Goal: Find specific page/section: Locate a particular part of the current website

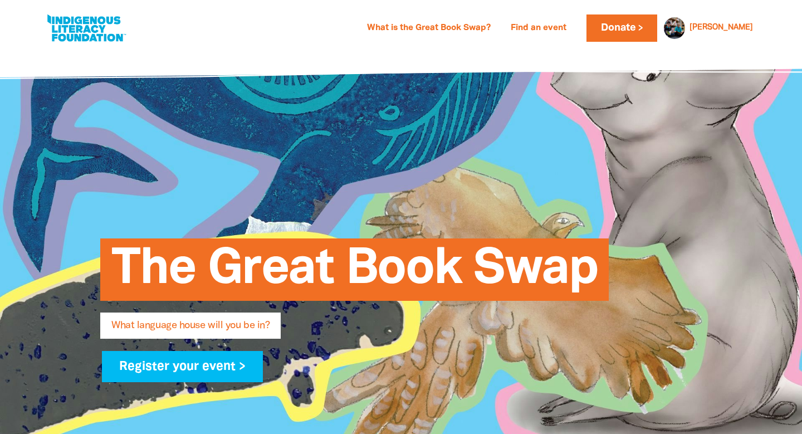
select select "primary-school"
click at [495, 25] on link "What is the Great Book Swap?" at bounding box center [428, 28] width 137 height 18
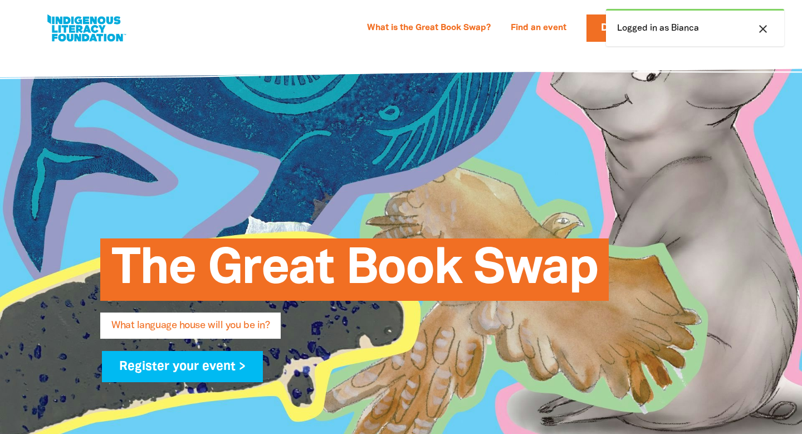
select select "primary-school"
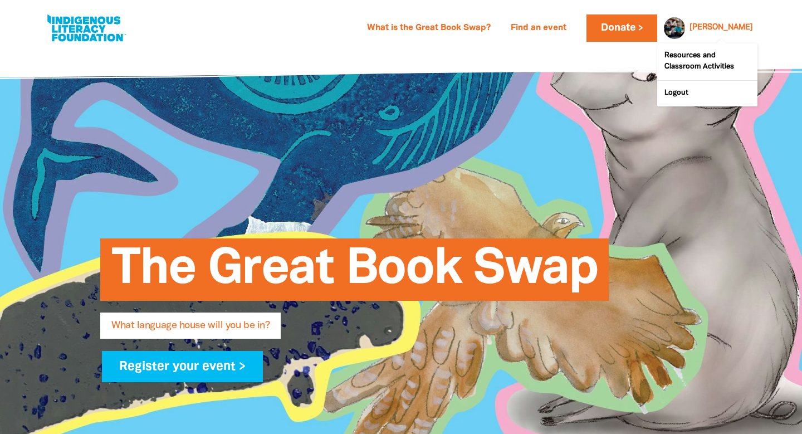
click at [738, 24] on link "[PERSON_NAME]" at bounding box center [720, 28] width 63 height 8
click at [735, 27] on link "[PERSON_NAME]" at bounding box center [720, 28] width 63 height 8
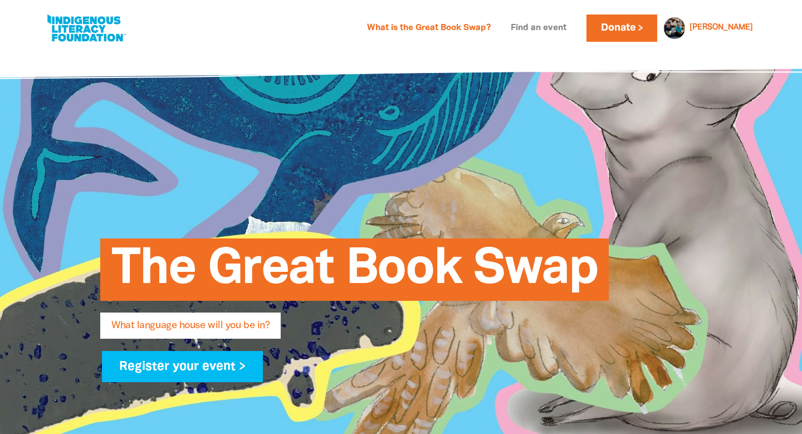
click at [573, 27] on link "Find an event" at bounding box center [538, 28] width 69 height 18
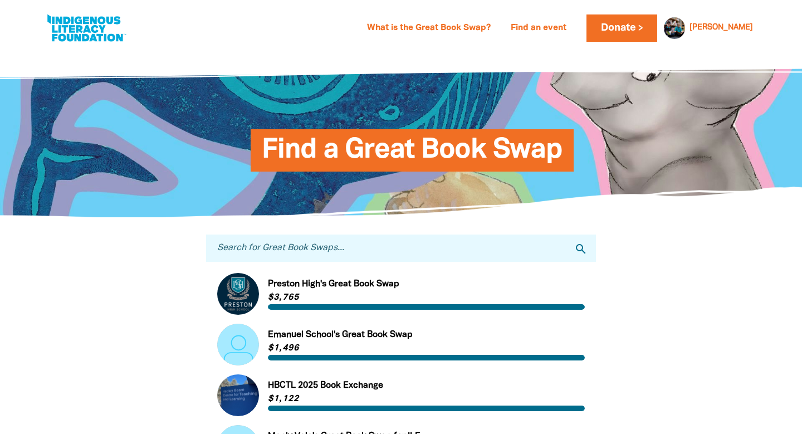
click at [341, 251] on input "Search for Great Book Swaps..." at bounding box center [401, 247] width 390 height 27
type input "st thomas aquinas"
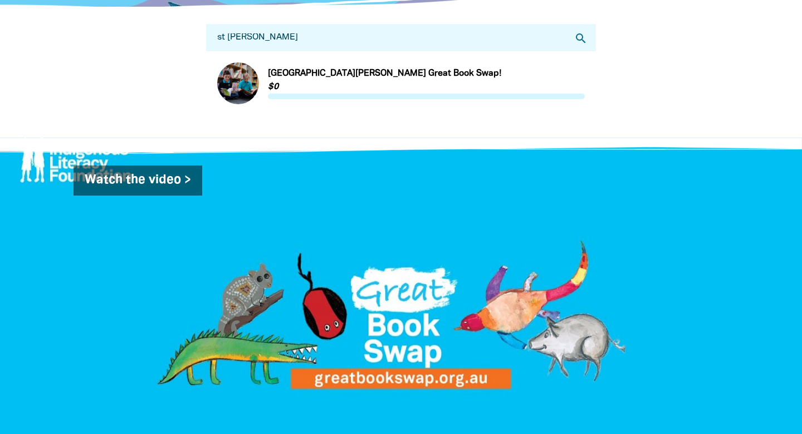
scroll to position [240, 0]
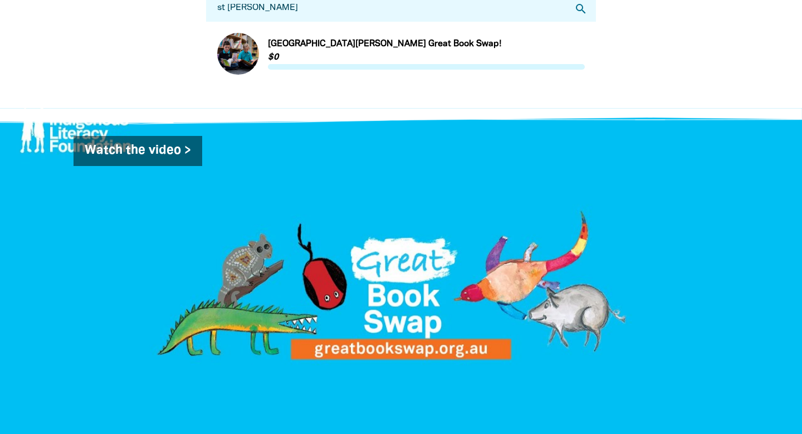
click at [377, 42] on link "Link to St Thomas Aquinas Primary School Great Book Swap!" at bounding box center [400, 54] width 367 height 42
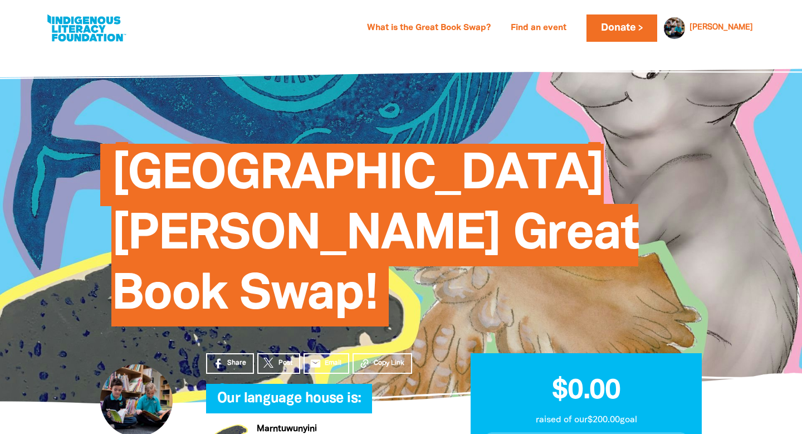
scroll to position [369, 0]
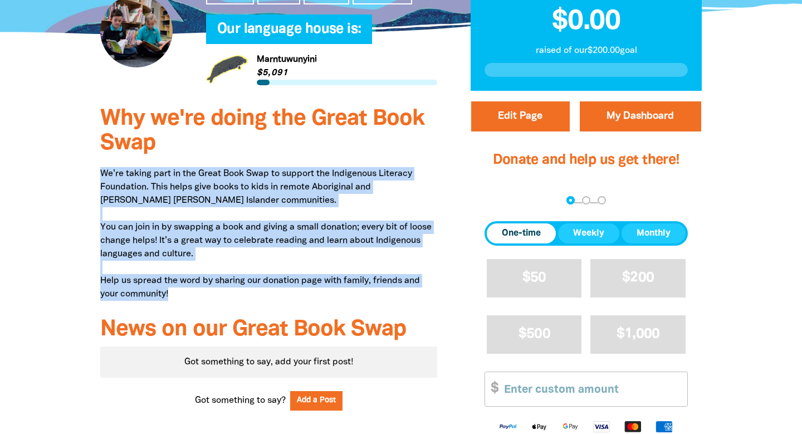
drag, startPoint x: 102, startPoint y: 169, endPoint x: 204, endPoint y: 291, distance: 158.8
click at [204, 291] on p "We’re taking part in the Great Book Swap to support the Indigenous Literacy Fou…" at bounding box center [268, 234] width 337 height 134
copy p "We’re taking part in the Great Book Swap to support the Indigenous Literacy Fou…"
click at [433, 210] on p "We’re taking part in the Great Book Swap to support the Indigenous Literacy Fou…" at bounding box center [268, 234] width 337 height 134
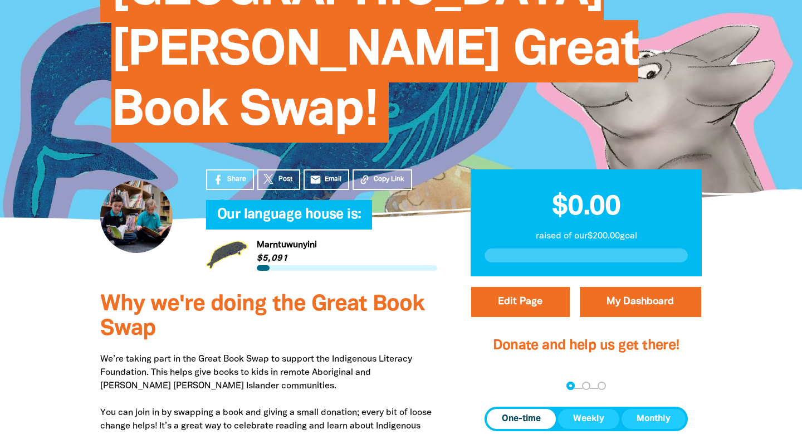
scroll to position [179, 0]
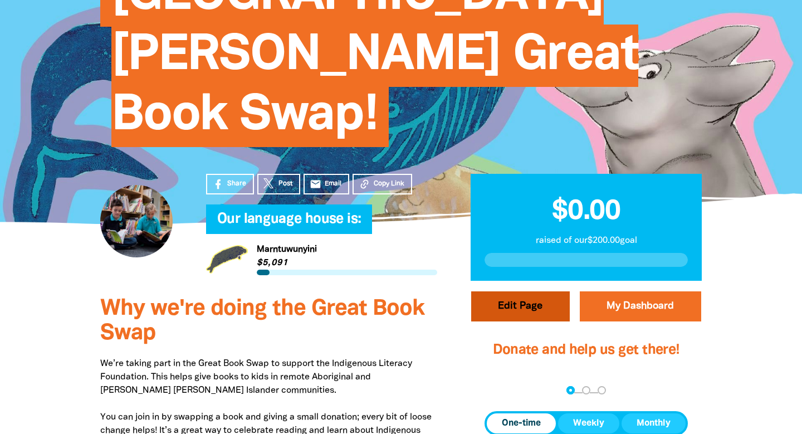
click at [531, 303] on button "Edit Page" at bounding box center [520, 306] width 99 height 30
select select "VIC"
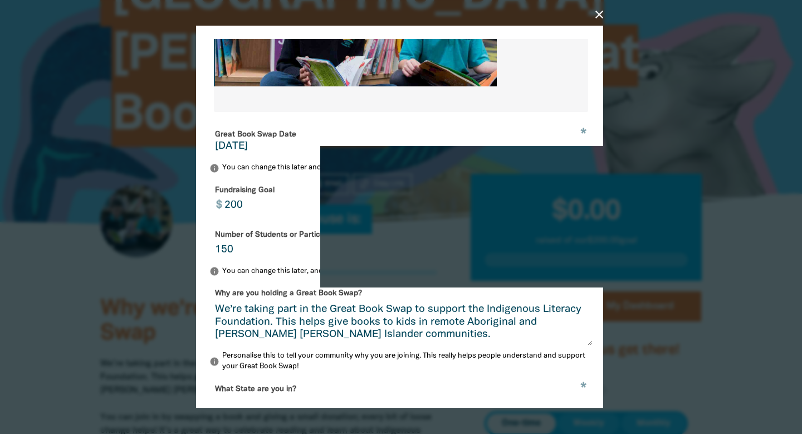
scroll to position [192, 0]
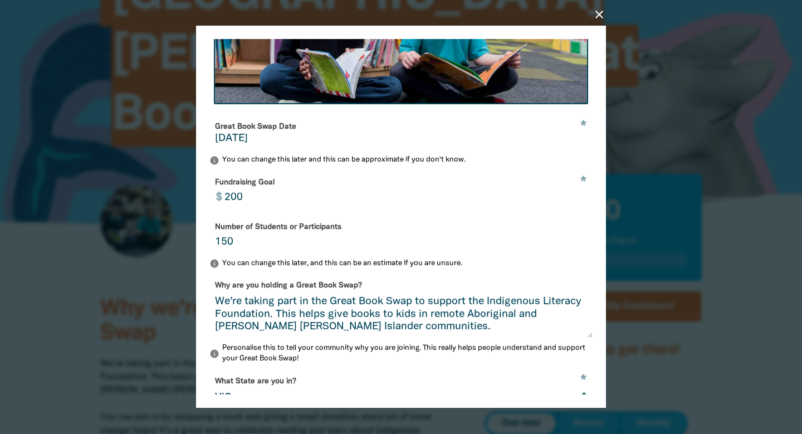
click at [602, 14] on icon "close" at bounding box center [598, 14] width 13 height 13
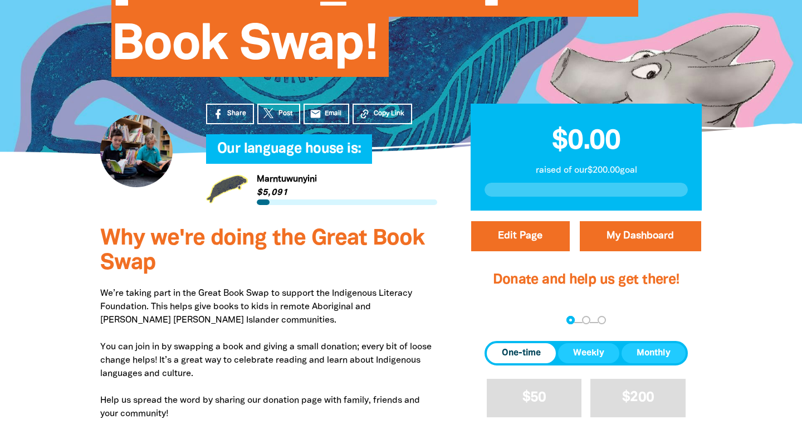
scroll to position [247, 0]
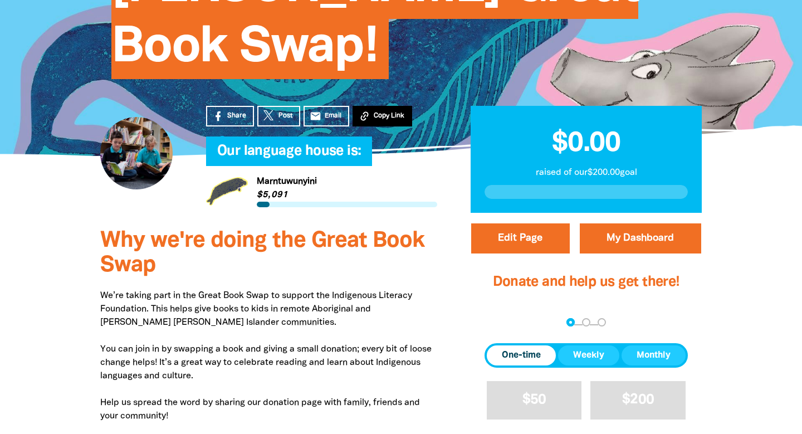
click at [393, 114] on span "Copy Link" at bounding box center [389, 116] width 31 height 10
click at [374, 114] on span "Copy Link" at bounding box center [389, 116] width 31 height 10
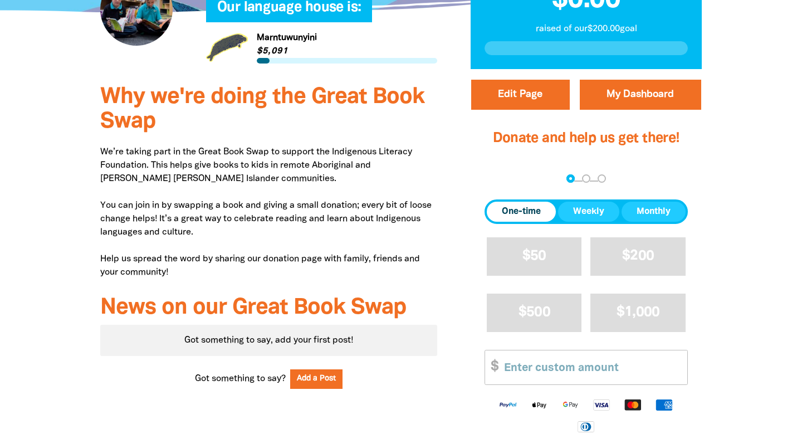
scroll to position [390, 0]
